Goal: Information Seeking & Learning: Learn about a topic

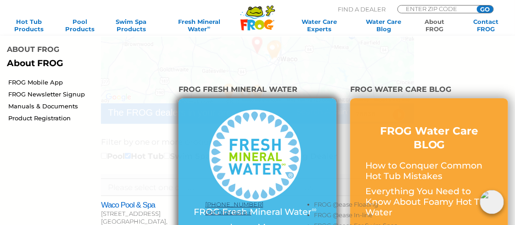
scroll to position [92, 0]
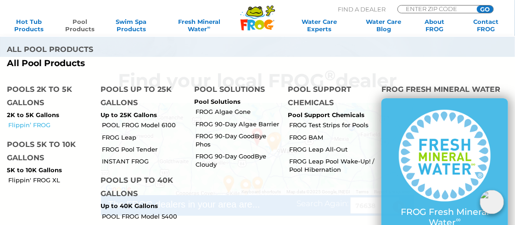
click at [39, 121] on link "Flippin’ FROG" at bounding box center [50, 125] width 85 height 8
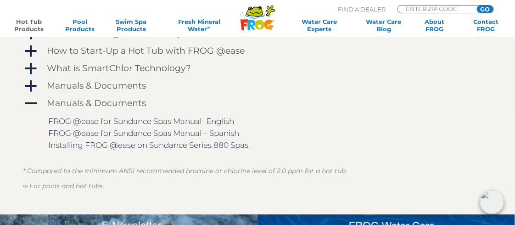
scroll to position [780, 0]
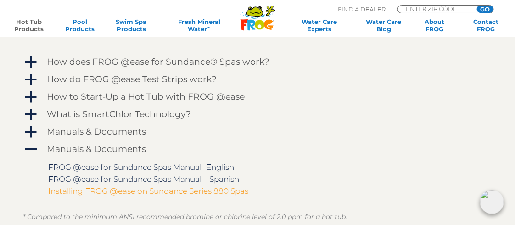
click at [147, 192] on link "Installing FROG @ease on Sundance Series 880 Spas" at bounding box center [148, 190] width 200 height 9
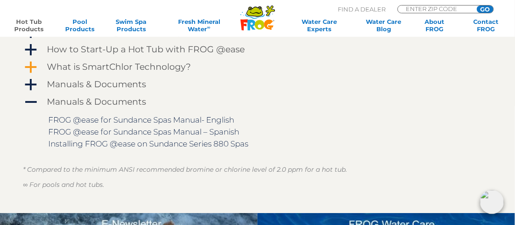
scroll to position [826, 0]
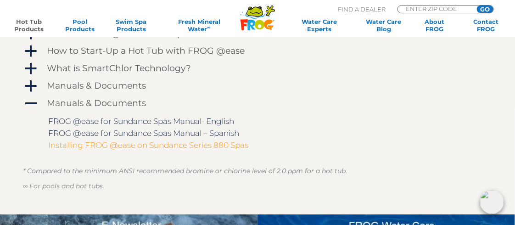
click at [183, 144] on link "Installing FROG @ease on Sundance Series 880 Spas" at bounding box center [148, 144] width 200 height 9
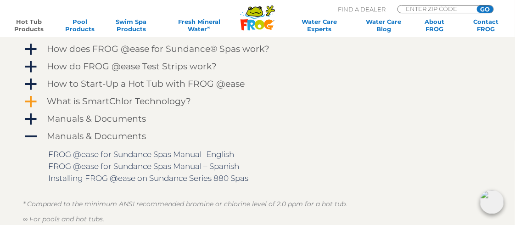
scroll to position [780, 0]
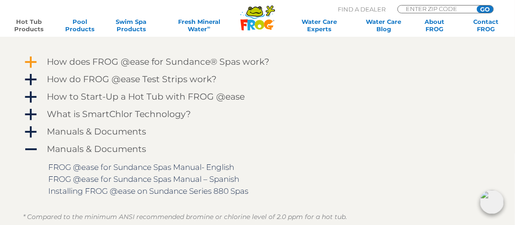
click at [184, 62] on h4 "How does FROG @ease for Sundance® Spas work?" at bounding box center [158, 62] width 223 height 10
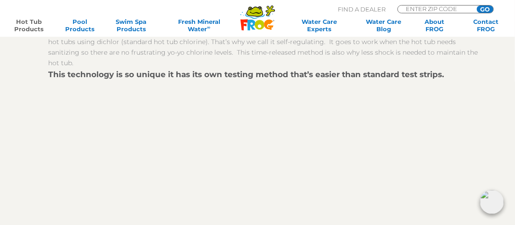
scroll to position [872, 0]
